Goal: Find contact information: Find contact information

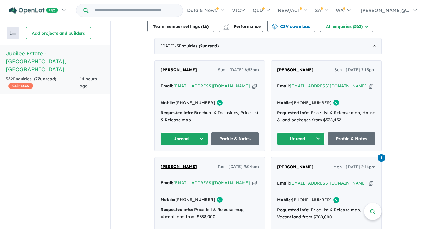
scroll to position [229, 0]
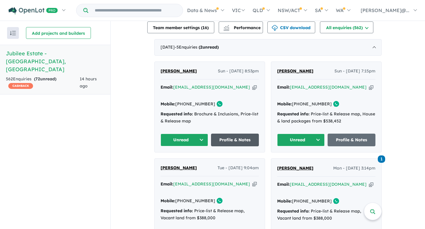
click at [231, 134] on link "Profile & Notes" at bounding box center [235, 140] width 48 height 13
click at [364, 134] on link "Profile & Notes" at bounding box center [351, 140] width 48 height 13
drag, startPoint x: 157, startPoint y: 69, endPoint x: 175, endPoint y: 69, distance: 17.7
click at [175, 69] on div "Abdalla Dabeet Sun - 07/09/2025, 8:53pm Email: dabeet55@yahoo.com Copied! Mobil…" at bounding box center [210, 107] width 110 height 91
copy span "Abdalla"
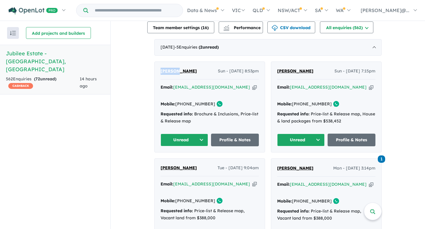
drag, startPoint x: 193, startPoint y: 69, endPoint x: 178, endPoint y: 69, distance: 15.0
click at [178, 69] on div "Abdalla Dabeet Sun - 07/09/2025, 8:53pm" at bounding box center [209, 74] width 98 height 12
copy span "Dabeet"
click at [252, 85] on icon "button" at bounding box center [254, 87] width 4 height 6
copy span "Dabeet"
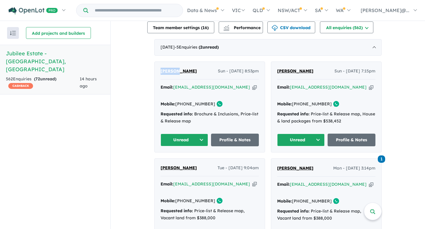
drag, startPoint x: 206, startPoint y: 95, endPoint x: 183, endPoint y: 96, distance: 22.7
click at [183, 101] on link "+61 425 832 385" at bounding box center [195, 103] width 40 height 5
copy link "425 832 385"
click at [197, 134] on button "Unread" at bounding box center [184, 140] width 48 height 13
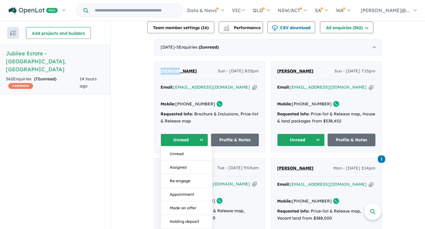
click at [194, 161] on button "Assigned" at bounding box center [186, 168] width 51 height 14
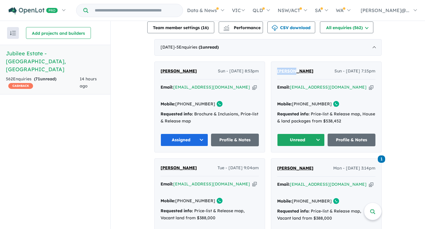
drag, startPoint x: 273, startPoint y: 69, endPoint x: 292, endPoint y: 71, distance: 19.2
click at [292, 71] on div "Mikaela Dela Cruz Sun - 07/09/2025, 7:15pm Email: mikaela.delacrz@gmail.com Cop…" at bounding box center [326, 107] width 110 height 91
copy span "Mikaela"
drag, startPoint x: 314, startPoint y: 69, endPoint x: 294, endPoint y: 70, distance: 20.3
click at [294, 70] on div "Mikaela Dela Cruz Sun - 07/09/2025, 7:15pm" at bounding box center [326, 74] width 98 height 12
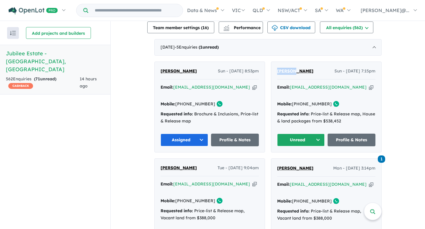
copy span "Dela Cruz"
click at [369, 85] on icon "button" at bounding box center [371, 87] width 4 height 6
copy span "Dela Cruz"
drag, startPoint x: 323, startPoint y: 96, endPoint x: 299, endPoint y: 97, distance: 23.6
click at [299, 101] on link "[PHONE_NUMBER]" at bounding box center [312, 103] width 40 height 5
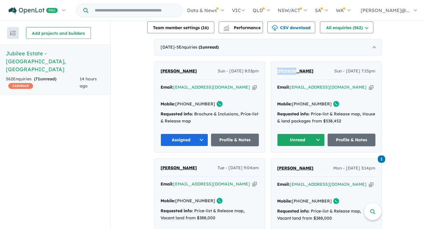
copy link "414 044 268"
click at [308, 134] on button "Unread" at bounding box center [301, 140] width 48 height 13
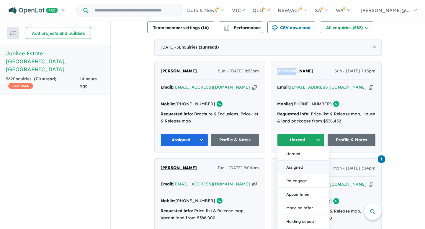
click at [297, 161] on button "Assigned" at bounding box center [302, 168] width 51 height 14
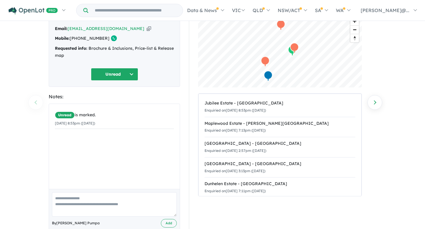
scroll to position [38, 0]
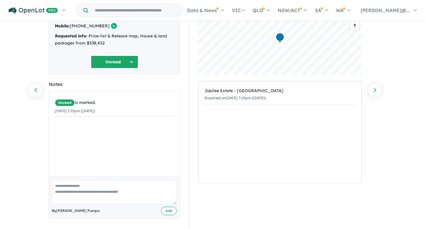
scroll to position [52, 0]
